Goal: Transaction & Acquisition: Purchase product/service

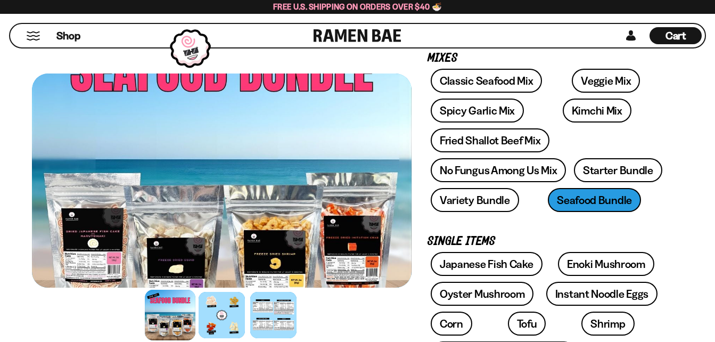
scroll to position [125, 0]
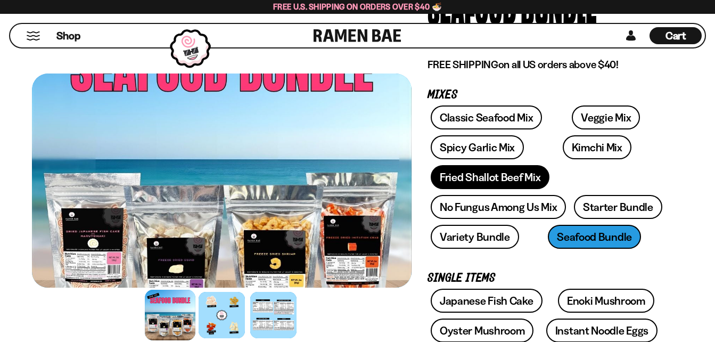
click at [496, 178] on link "Fried Shallot Beef Mix" at bounding box center [490, 177] width 119 height 24
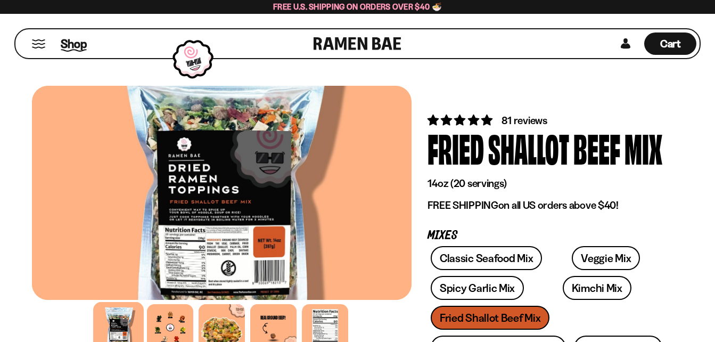
click at [82, 42] on span "Shop" at bounding box center [74, 44] width 26 height 16
